Goal: Task Accomplishment & Management: Manage account settings

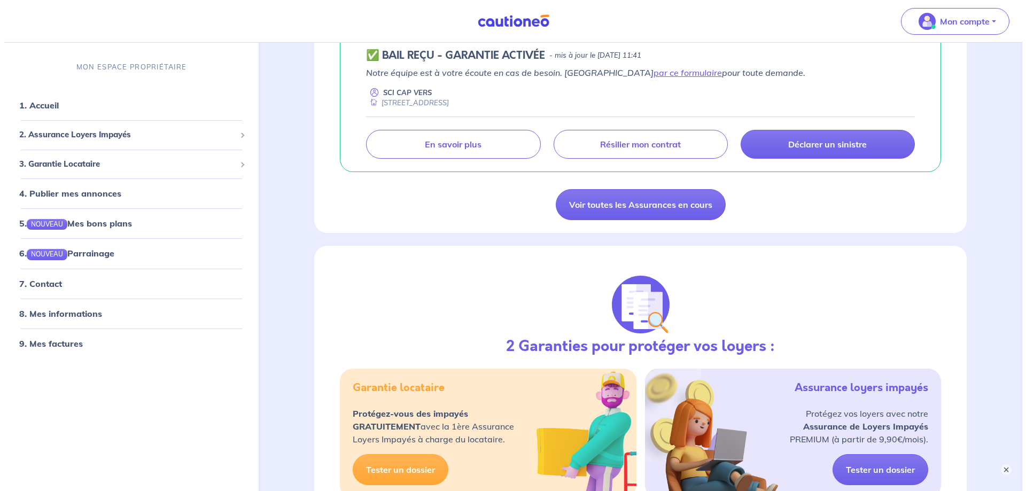
scroll to position [160, 0]
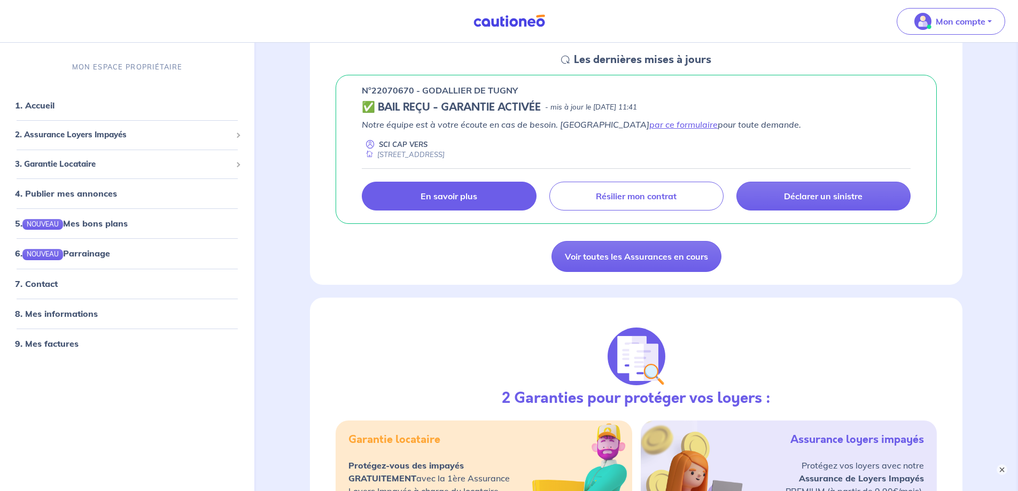
click at [462, 194] on p "En savoir plus" at bounding box center [449, 196] width 57 height 11
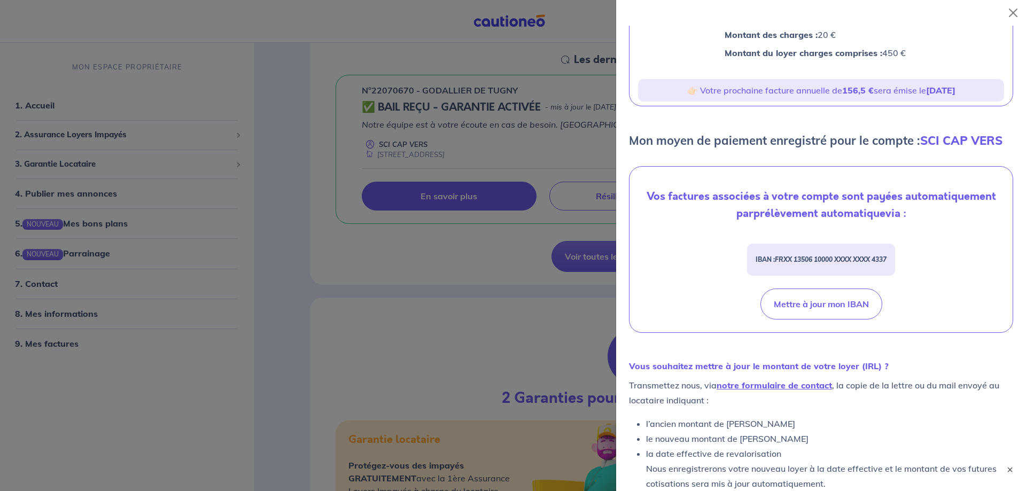
scroll to position [195, 0]
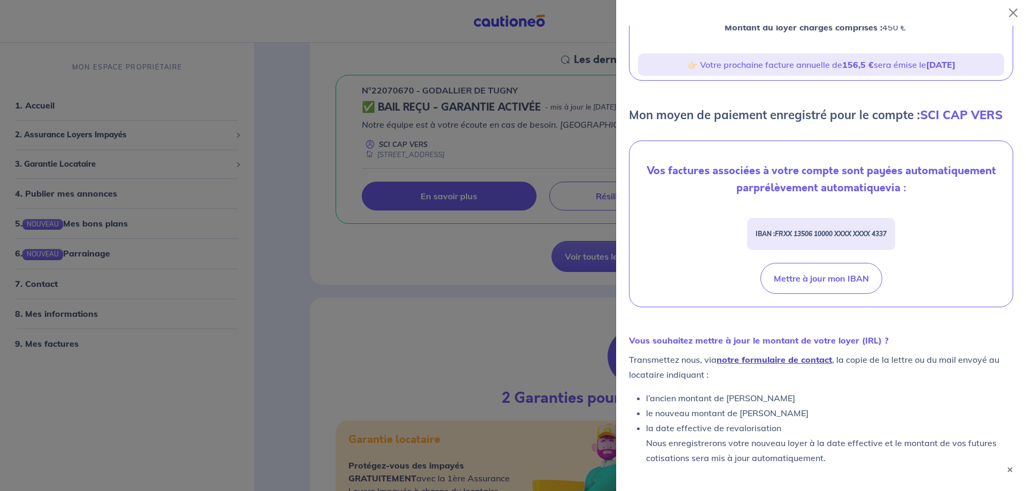
click at [762, 357] on link "notre formulaire de contact" at bounding box center [774, 359] width 115 height 11
click at [776, 358] on link "notre formulaire de contact" at bounding box center [774, 359] width 115 height 11
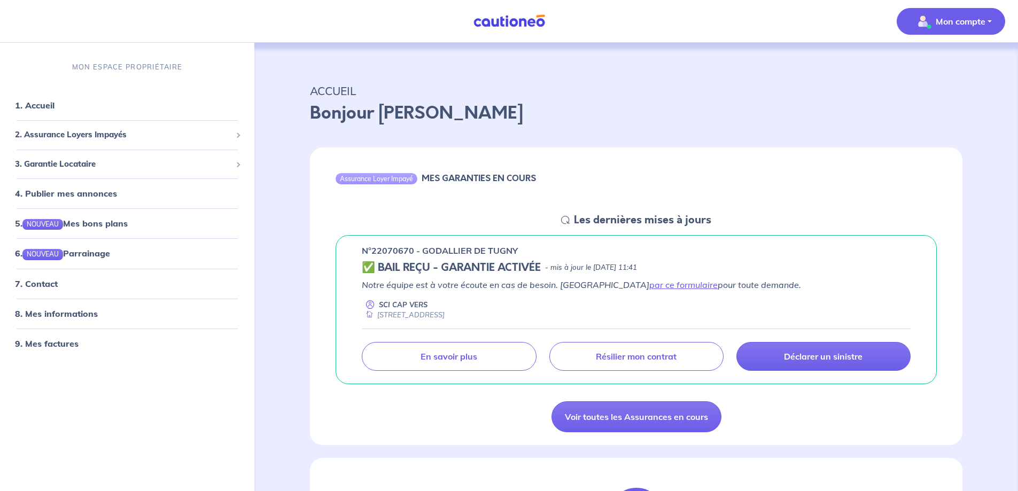
click at [958, 25] on p "Mon compte" at bounding box center [961, 21] width 50 height 13
click at [930, 66] on link "Mes informations" at bounding box center [941, 66] width 86 height 17
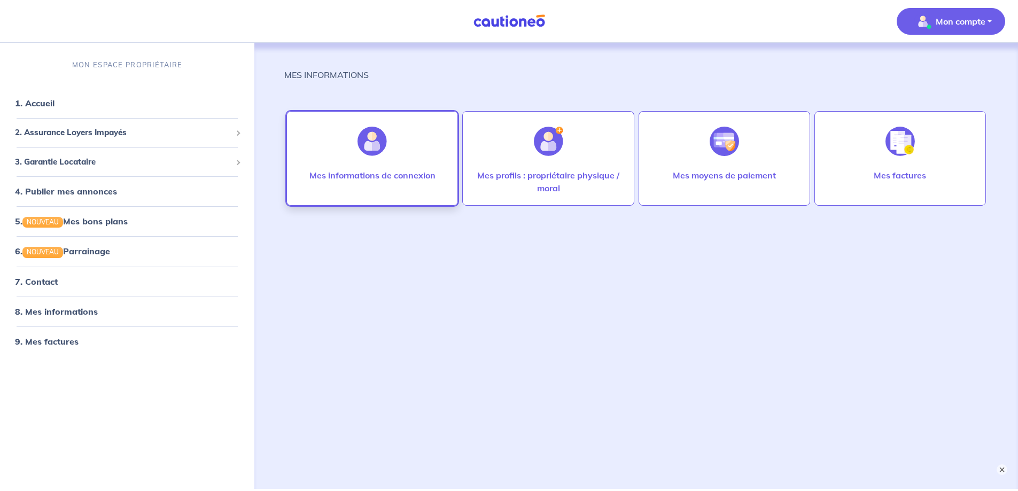
click at [350, 172] on p "Mes informations de connexion" at bounding box center [373, 175] width 126 height 13
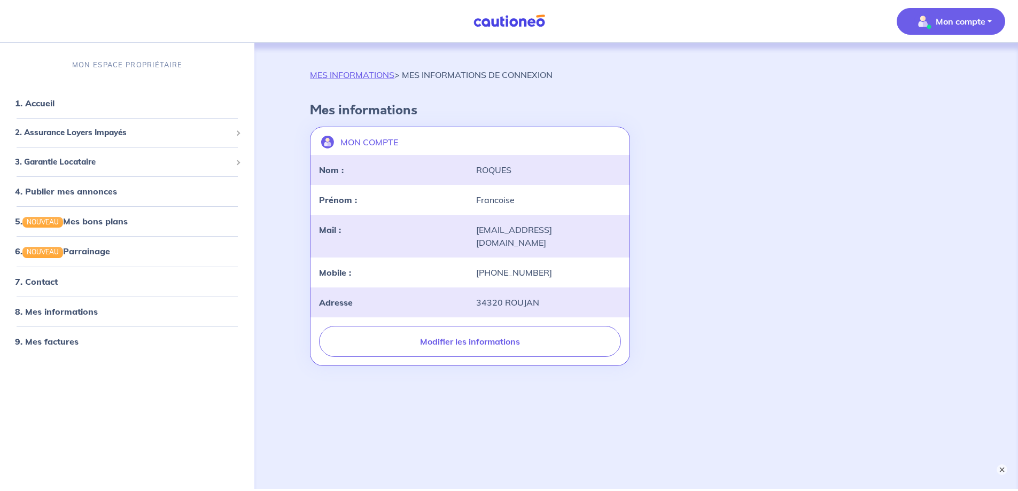
click at [950, 23] on p "Mon compte" at bounding box center [961, 21] width 50 height 13
click at [752, 275] on div "MON COMPTE landlord-id BAh7CEkiCGdpZAY6BkVUSSJWZ2lkOi8vY2F1dGlvbmVvLWNvcmUvVXNl…" at bounding box center [637, 246] width 666 height 248
click at [938, 24] on p "Mon compte" at bounding box center [961, 21] width 50 height 13
click at [937, 61] on link "Mes informations" at bounding box center [941, 66] width 86 height 17
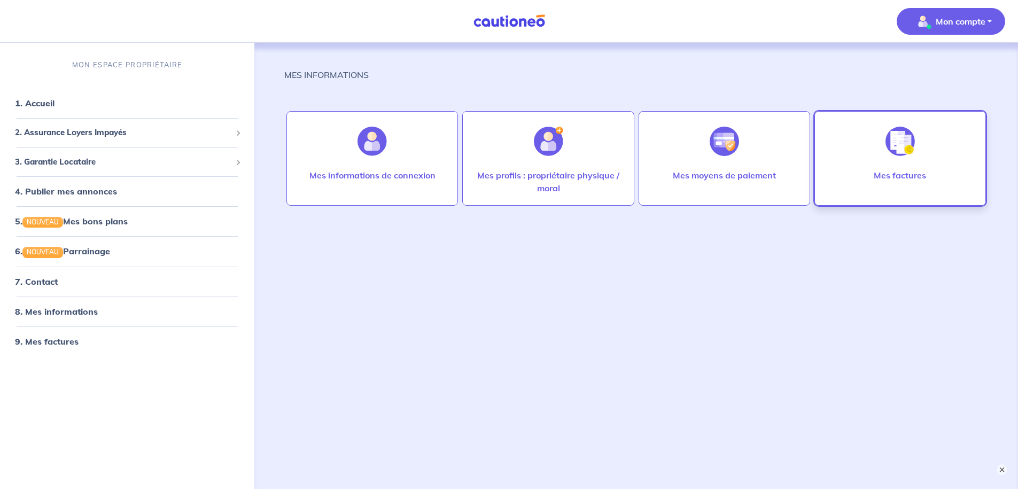
click at [883, 151] on div at bounding box center [900, 141] width 47 height 55
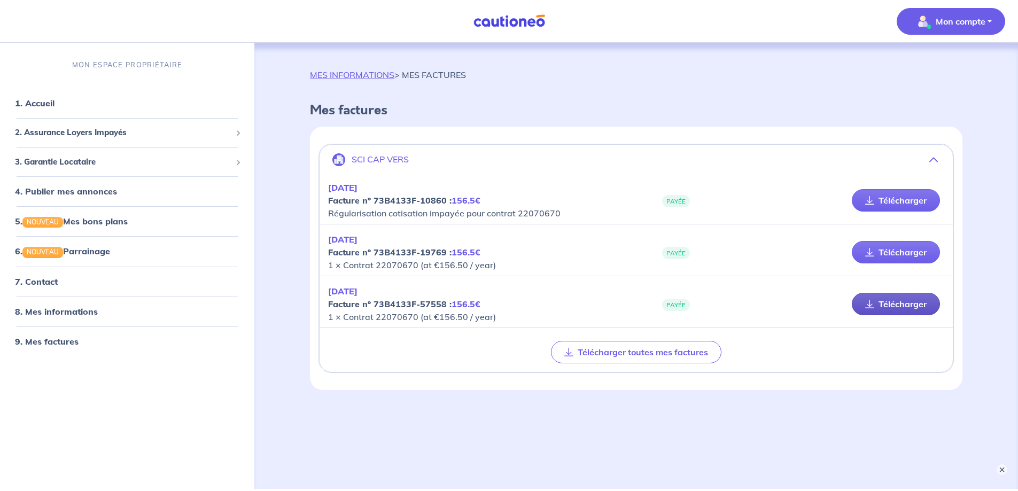
click at [904, 303] on link "Télécharger" at bounding box center [896, 304] width 88 height 22
click at [45, 310] on link "8. Mes informations" at bounding box center [55, 311] width 80 height 11
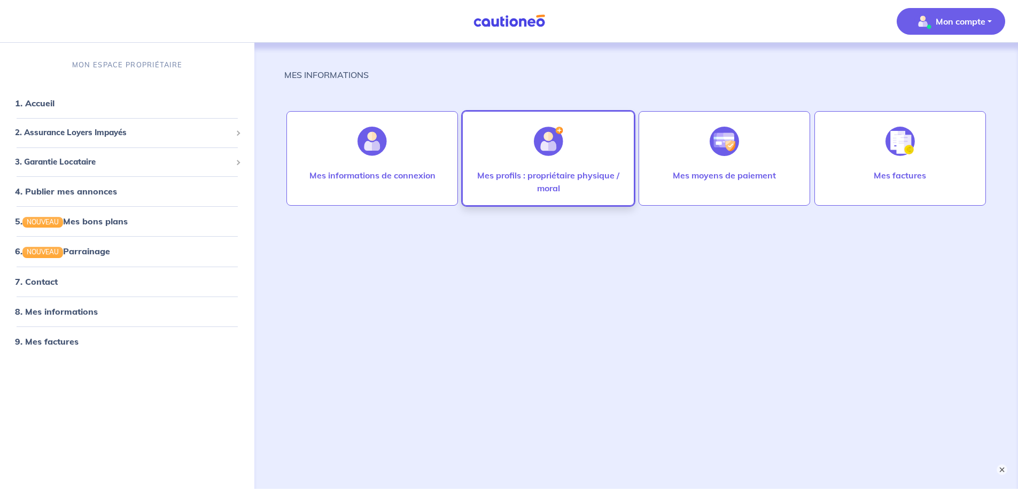
click at [561, 181] on p "Mes profils : propriétaire physique / moral" at bounding box center [548, 182] width 149 height 26
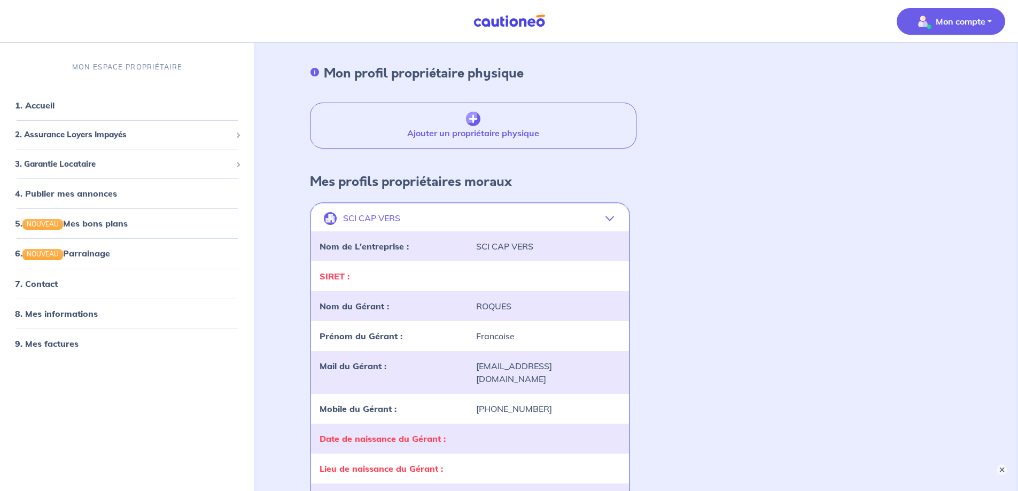
scroll to position [53, 0]
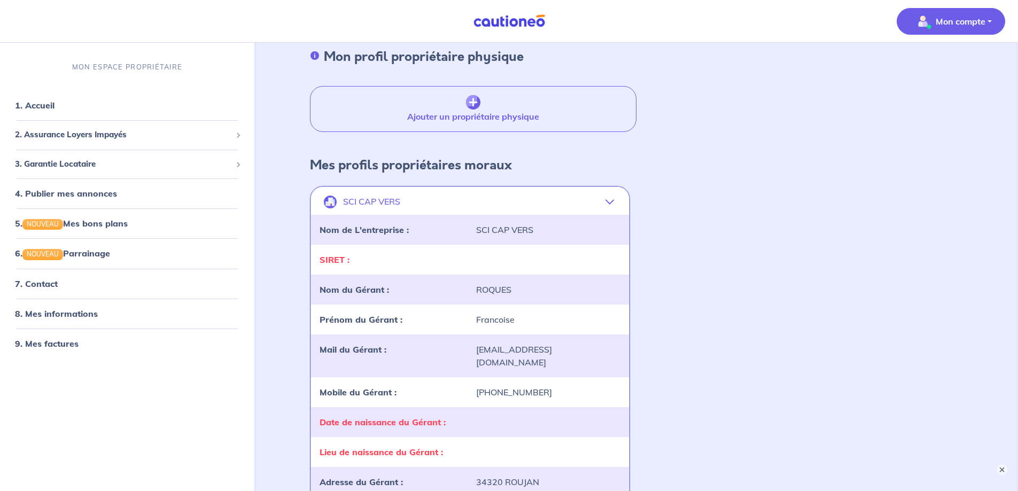
click at [518, 259] on div at bounding box center [548, 259] width 157 height 13
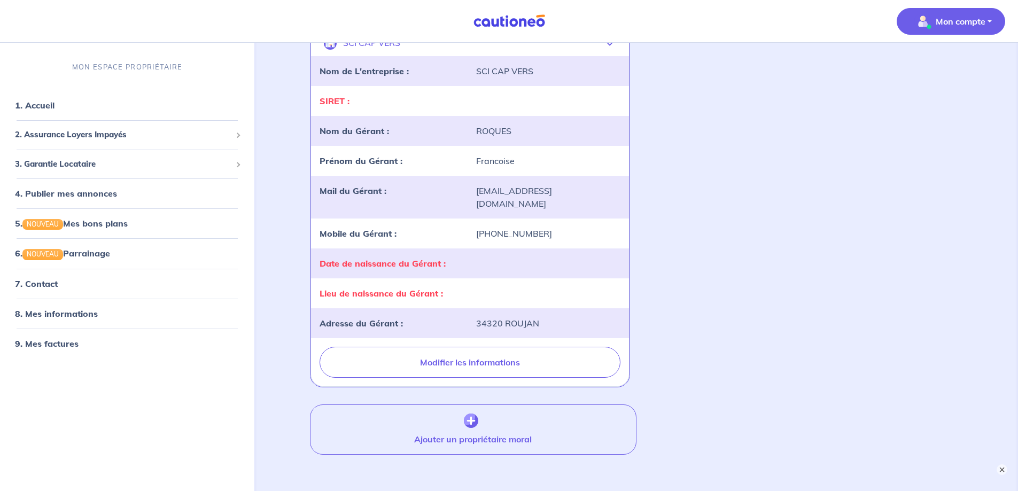
scroll to position [214, 0]
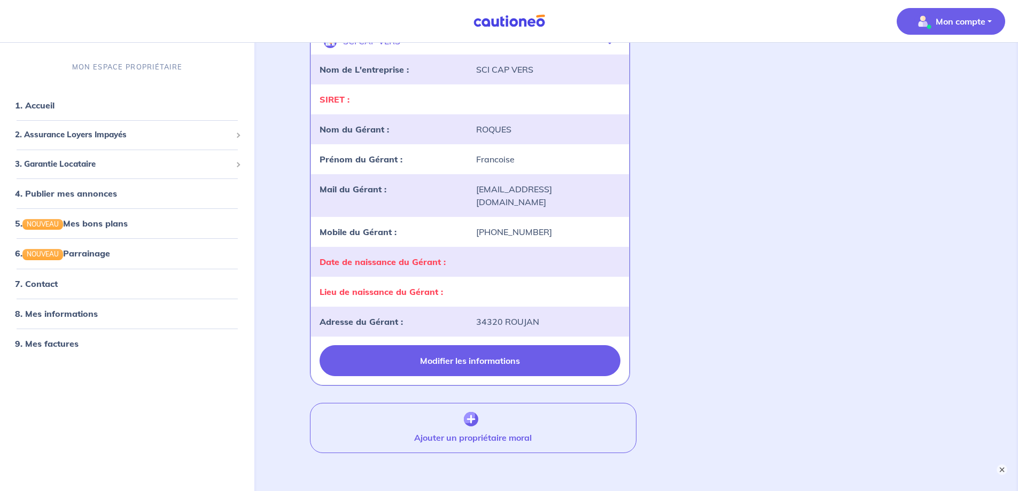
click at [459, 348] on button "Modifier les informations" at bounding box center [470, 360] width 300 height 31
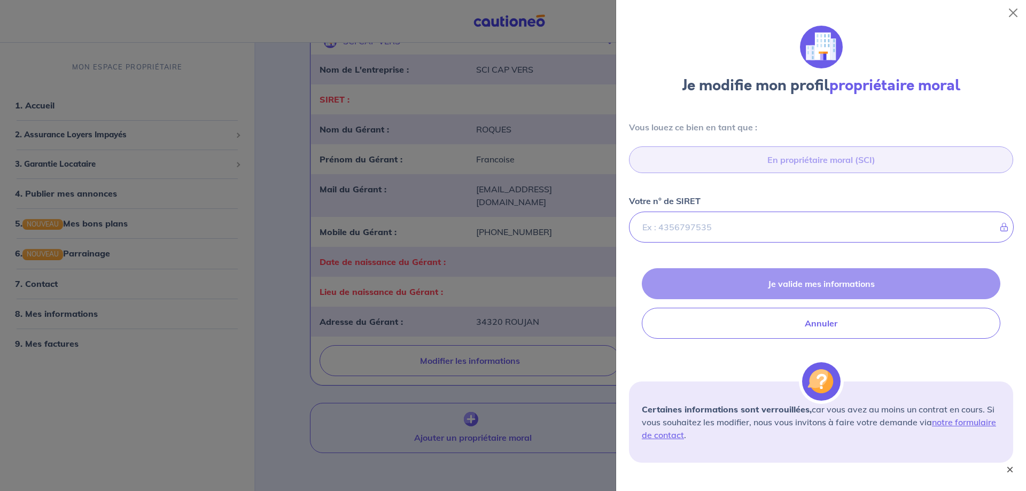
click at [1009, 468] on button "×" at bounding box center [1010, 470] width 13 height 13
click at [660, 203] on p "Votre n° de SIRET" at bounding box center [665, 201] width 72 height 13
click at [1015, 10] on button "Close" at bounding box center [1013, 12] width 17 height 17
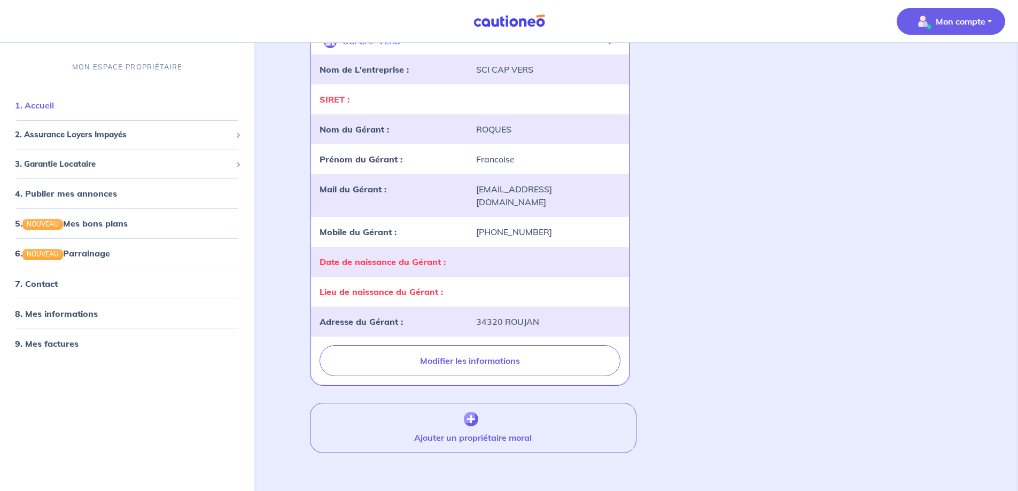
click at [34, 104] on link "1. Accueil" at bounding box center [34, 105] width 39 height 11
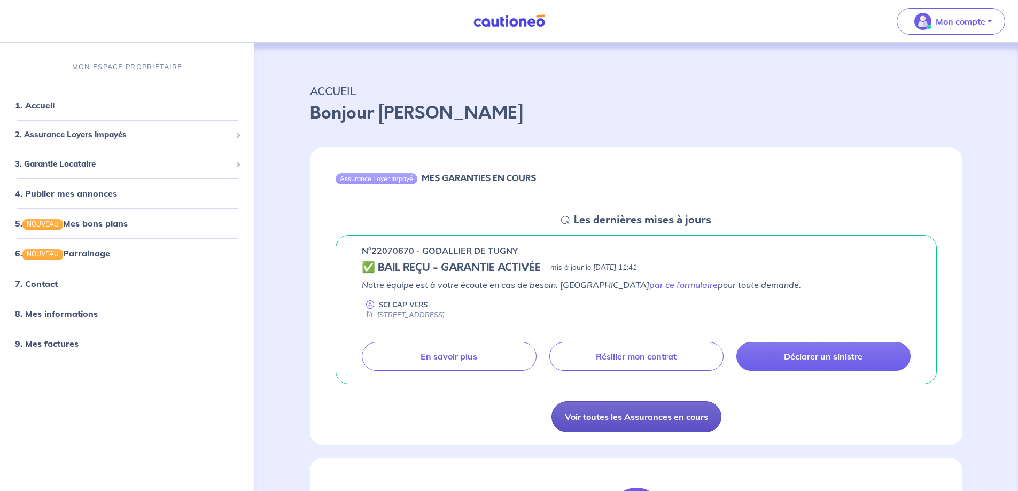
click at [630, 419] on link "Voir toutes les Assurances en cours" at bounding box center [637, 416] width 170 height 31
